Goal: Task Accomplishment & Management: Manage account settings

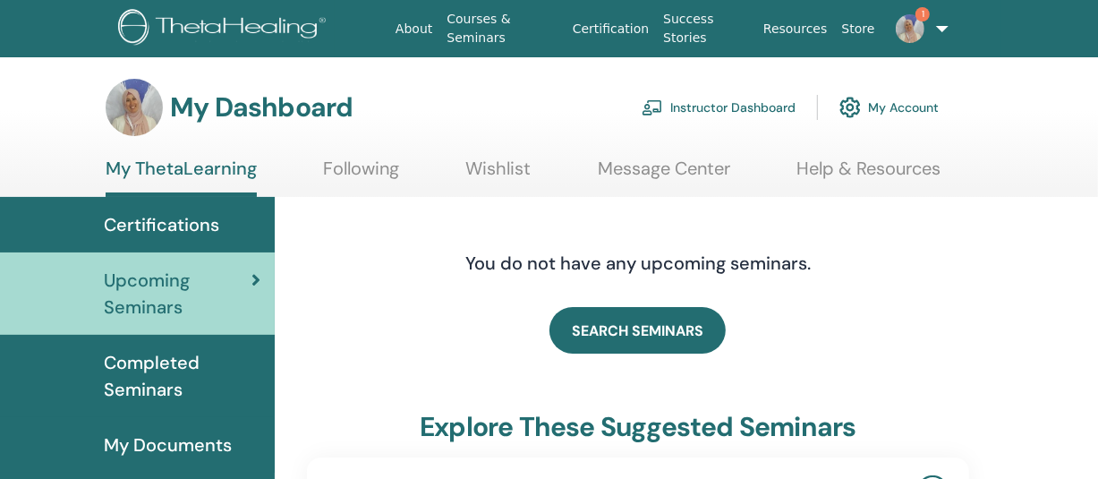
click at [696, 106] on link "Instructor Dashboard" at bounding box center [719, 107] width 154 height 39
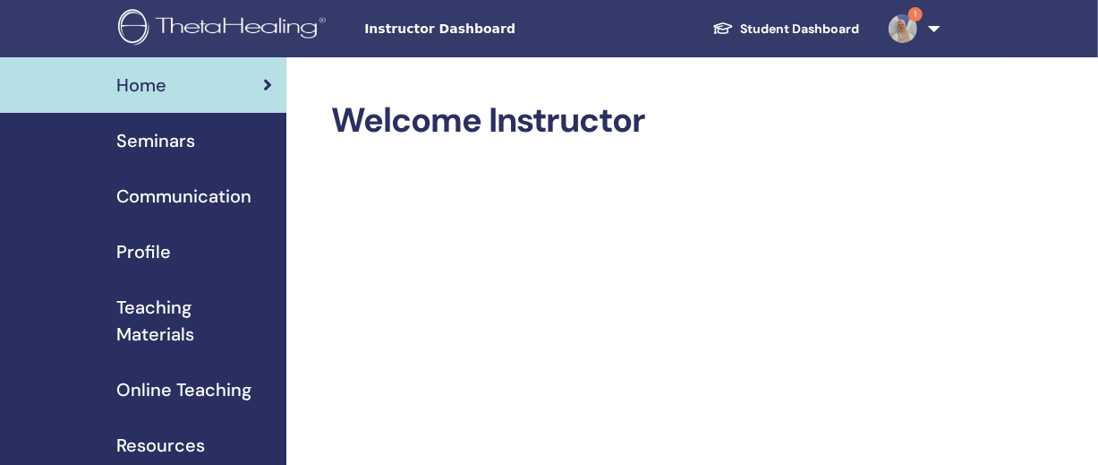
click at [141, 132] on span "Seminars" at bounding box center [155, 140] width 79 height 27
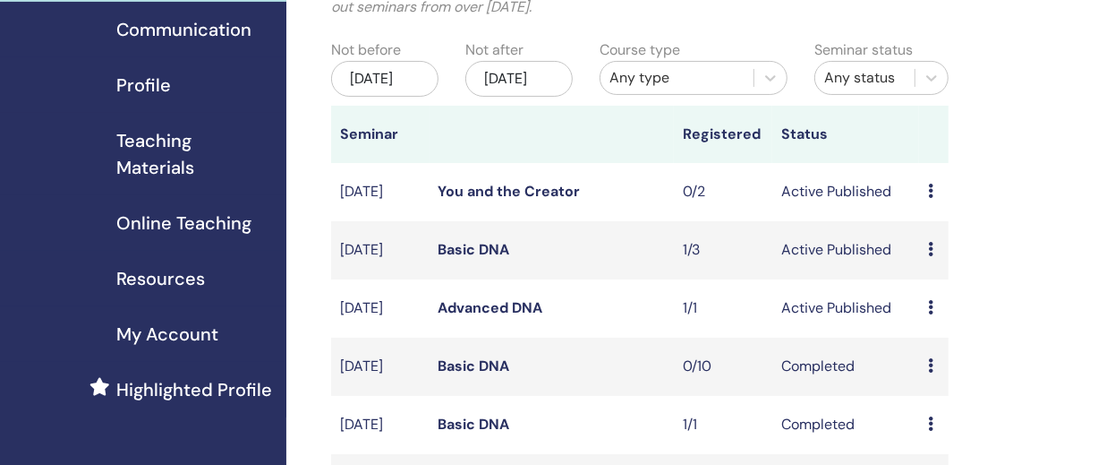
scroll to position [307, 0]
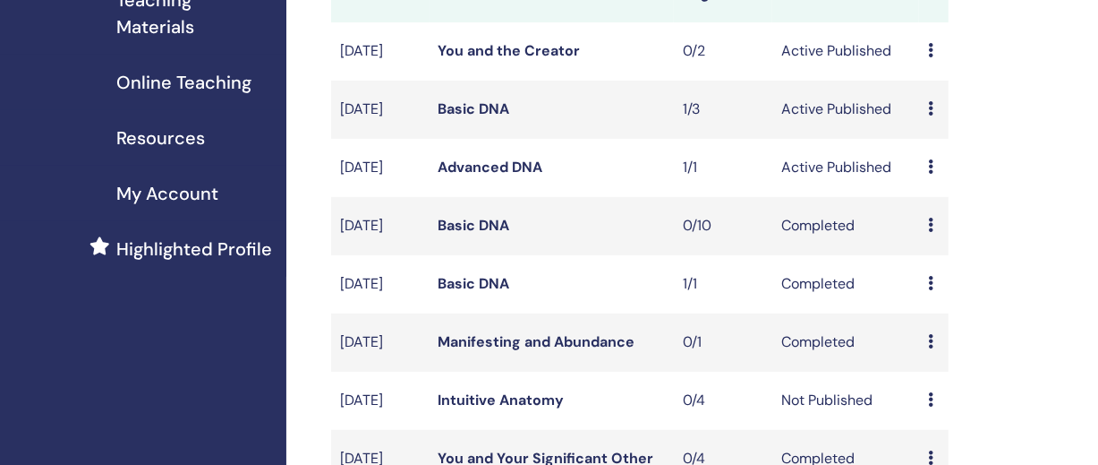
click at [476, 176] on link "Advanced DNA" at bounding box center [491, 167] width 105 height 19
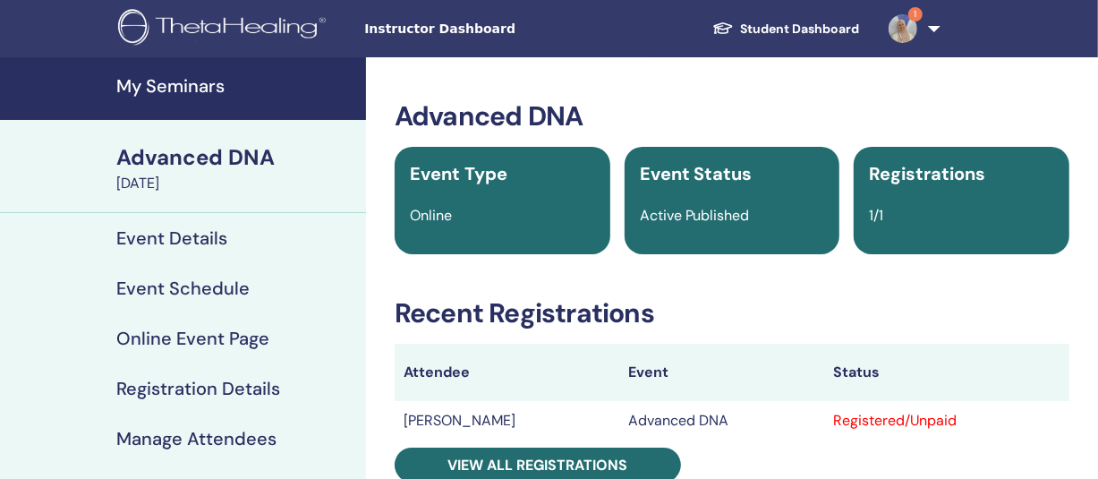
click at [181, 437] on h4 "Manage Attendees" at bounding box center [196, 438] width 160 height 21
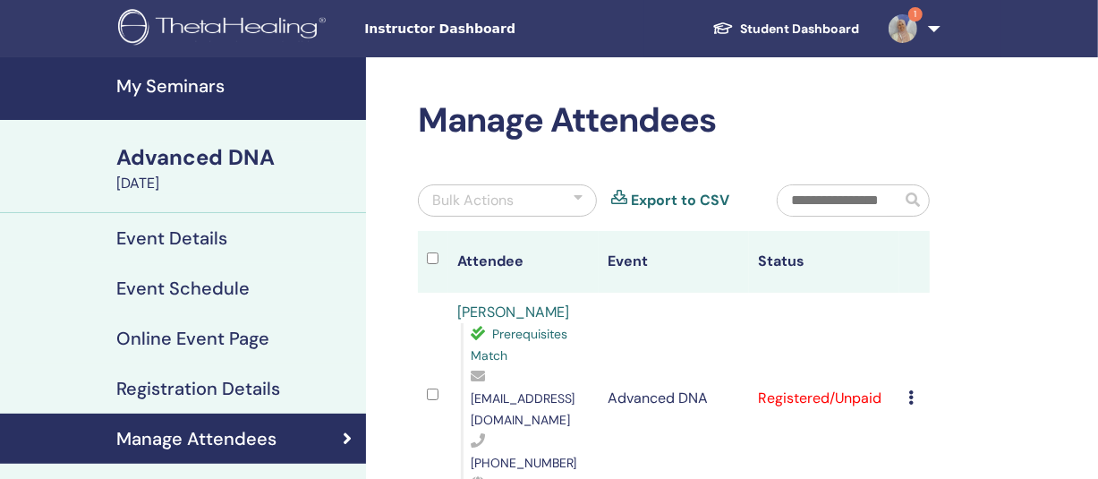
click at [907, 384] on td "Cancel Registration Do not auto-certify Mark as Paid Mark as Unpaid Mark as Abs…" at bounding box center [915, 398] width 30 height 211
click at [911, 390] on icon at bounding box center [911, 397] width 5 height 14
click at [925, 456] on p "Mark as Paid" at bounding box center [959, 454] width 141 height 21
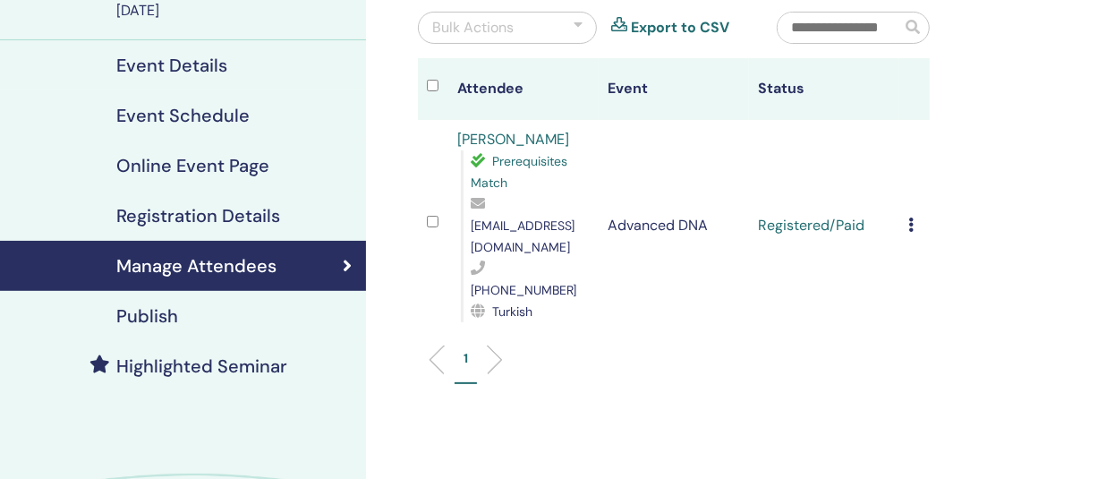
scroll to position [175, 0]
